Goal: Transaction & Acquisition: Purchase product/service

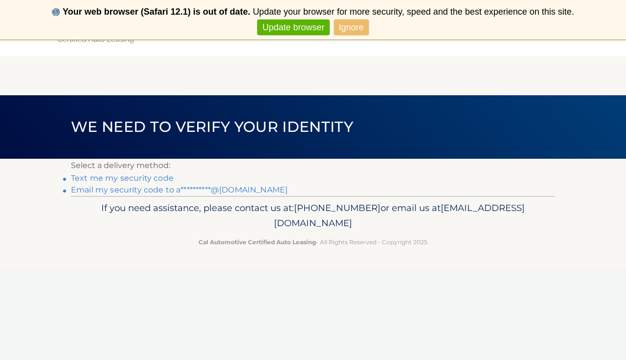
click at [100, 178] on link "Text me my security code" at bounding box center [122, 178] width 103 height 9
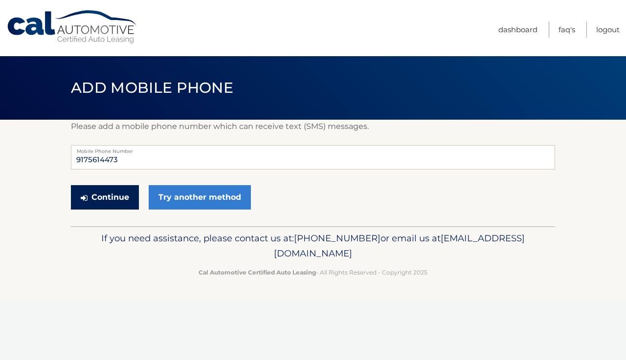
click at [97, 200] on button "Continue" at bounding box center [105, 197] width 68 height 24
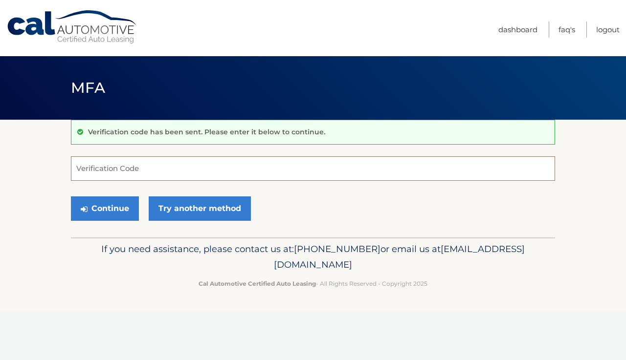
click at [110, 172] on input "Verification Code" at bounding box center [313, 168] width 484 height 24
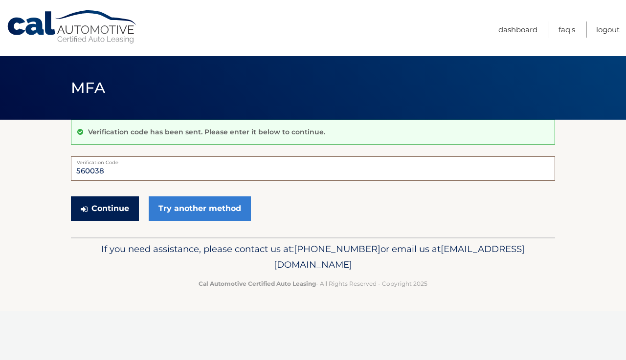
type input "560038"
click at [96, 211] on button "Continue" at bounding box center [105, 209] width 68 height 24
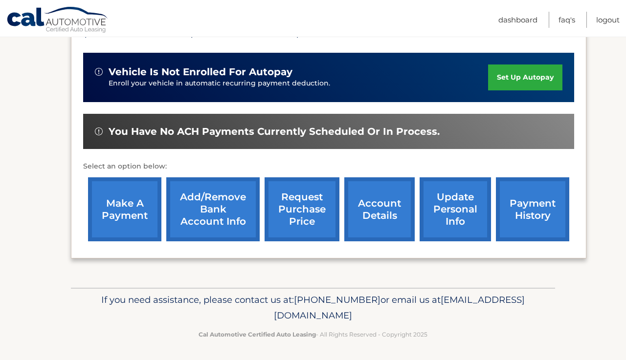
scroll to position [230, 0]
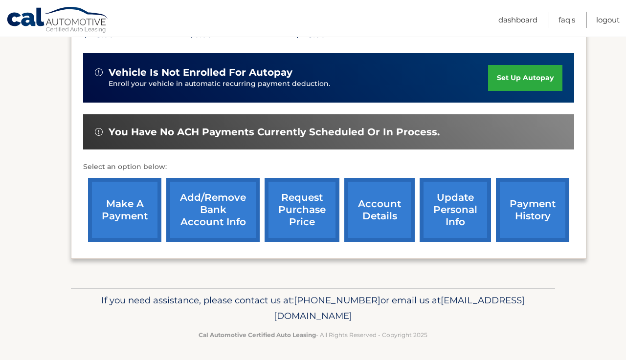
click at [123, 216] on link "make a payment" at bounding box center [124, 210] width 73 height 64
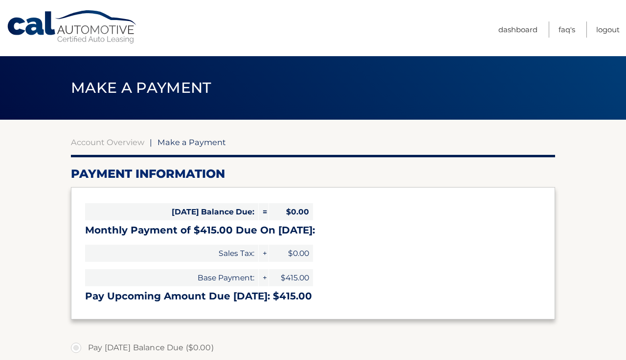
select select "ZGQyNDlmZDQtNTc4MC00ZGM3LWJmMWItYjAxZDJiNjg3MGIy"
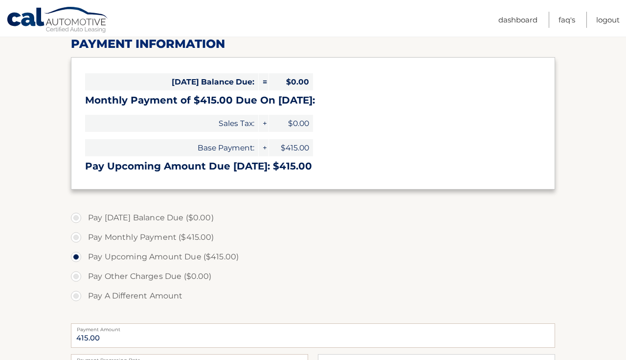
scroll to position [133, 0]
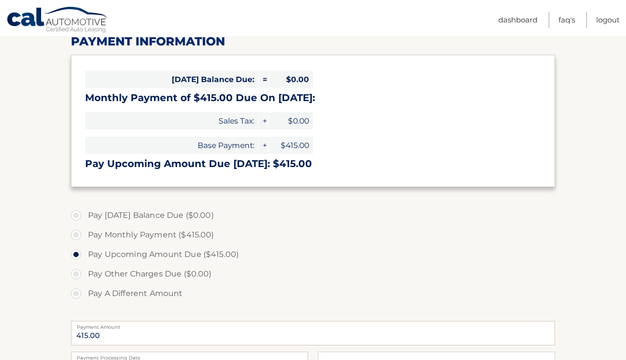
click at [59, 168] on section "Account Overview | Make a Payment Payment Information Today's Balance Due: = $0…" at bounding box center [313, 239] width 626 height 505
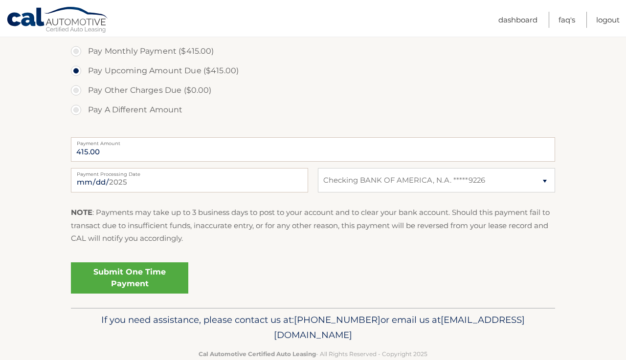
scroll to position [335, 0]
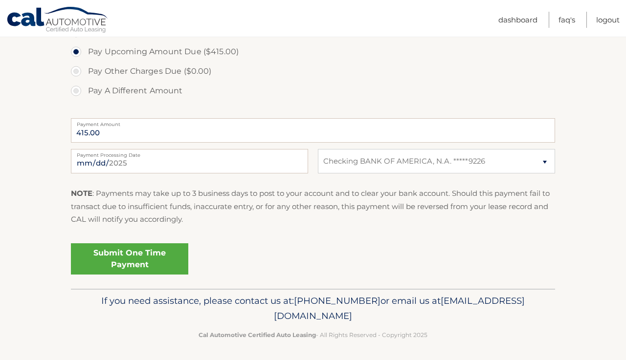
click at [134, 256] on link "Submit One Time Payment" at bounding box center [129, 259] width 117 height 31
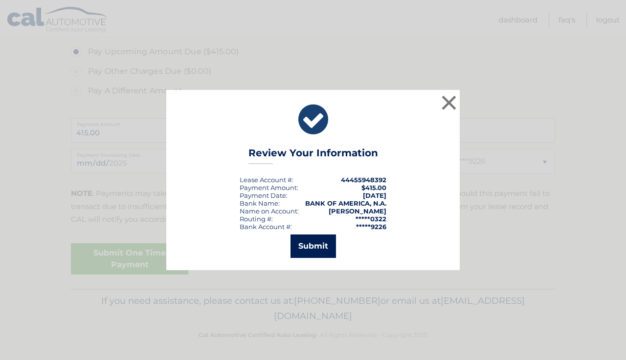
click at [321, 245] on button "Submit" at bounding box center [312, 246] width 45 height 23
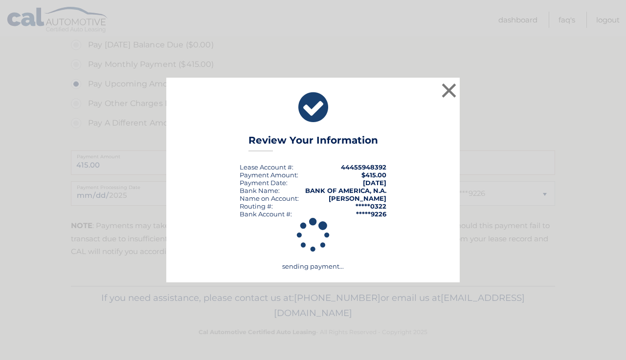
scroll to position [300, 0]
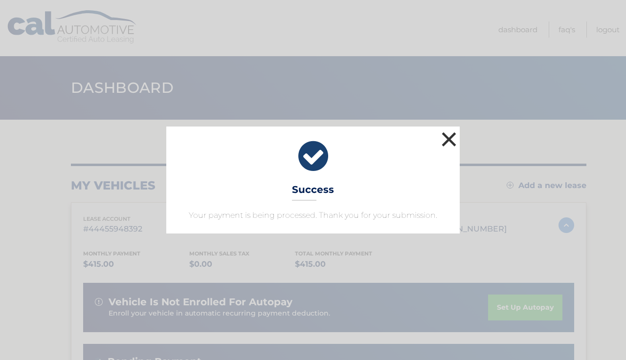
click at [454, 133] on button "×" at bounding box center [449, 140] width 20 height 20
